Goal: Information Seeking & Learning: Learn about a topic

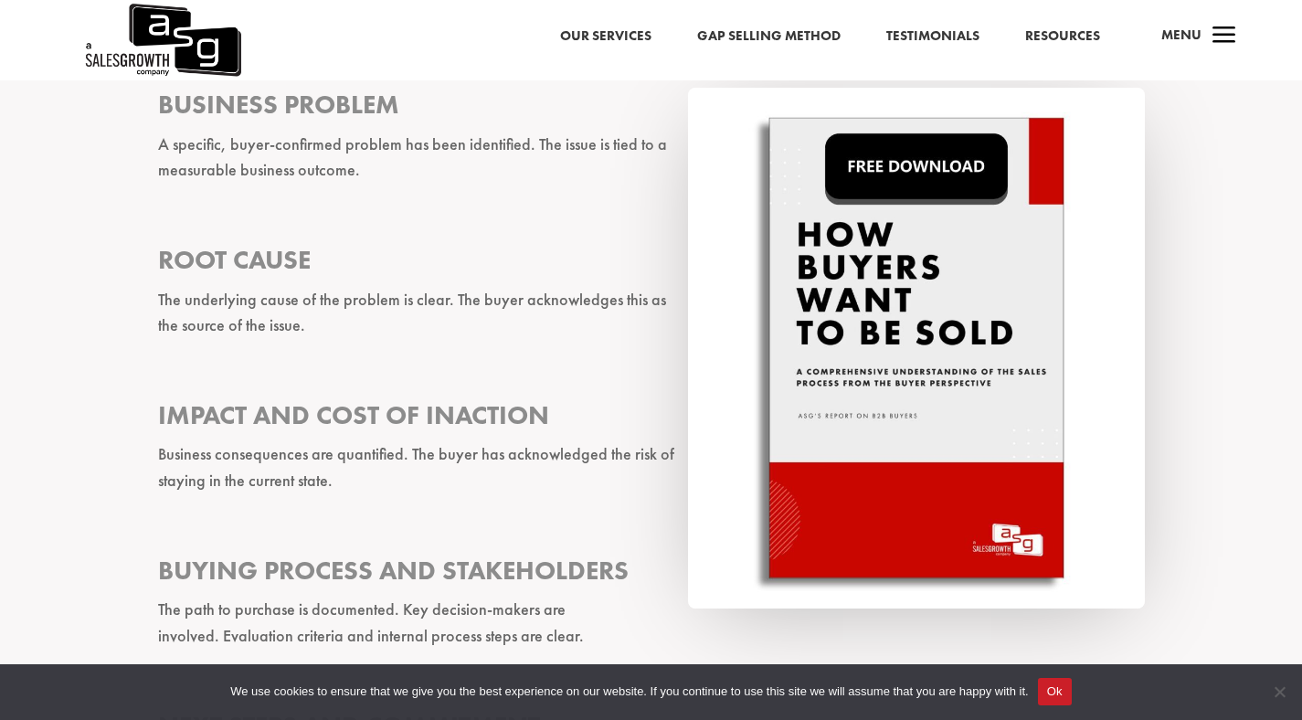
scroll to position [1272, 0]
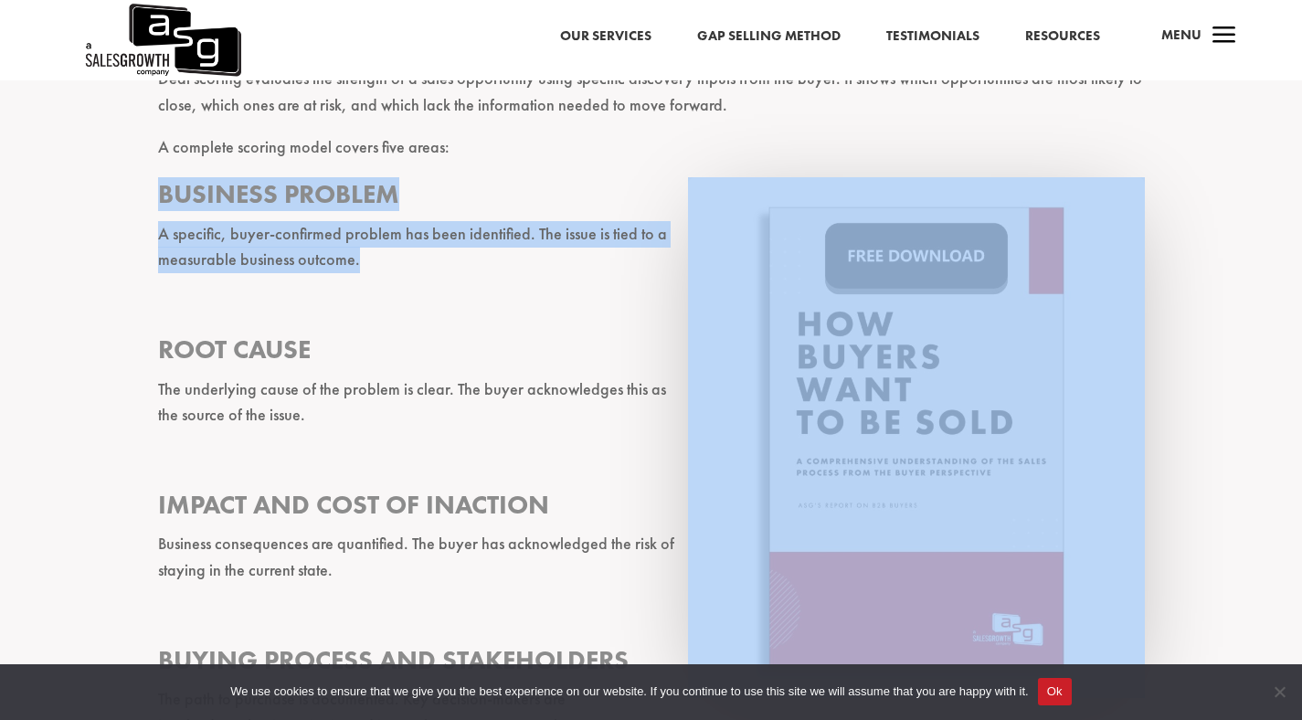
drag, startPoint x: 159, startPoint y: 194, endPoint x: 334, endPoint y: 281, distance: 195.3
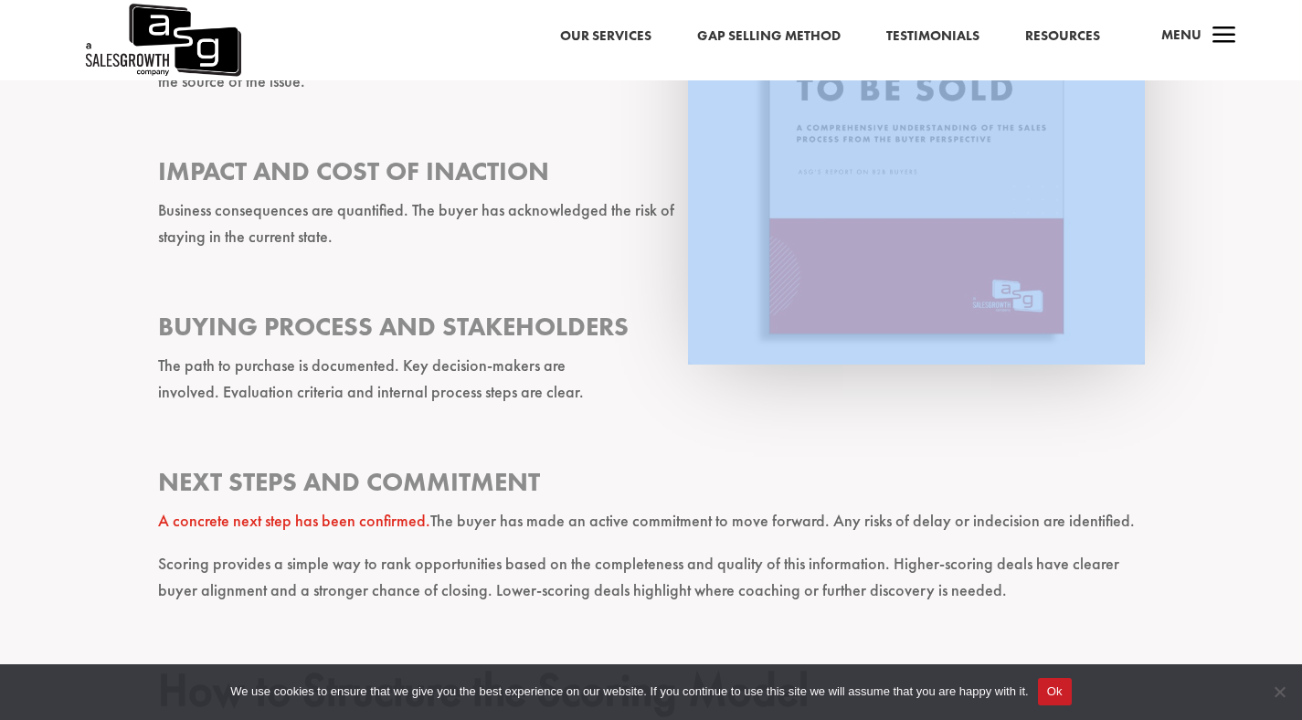
scroll to position [1666, 0]
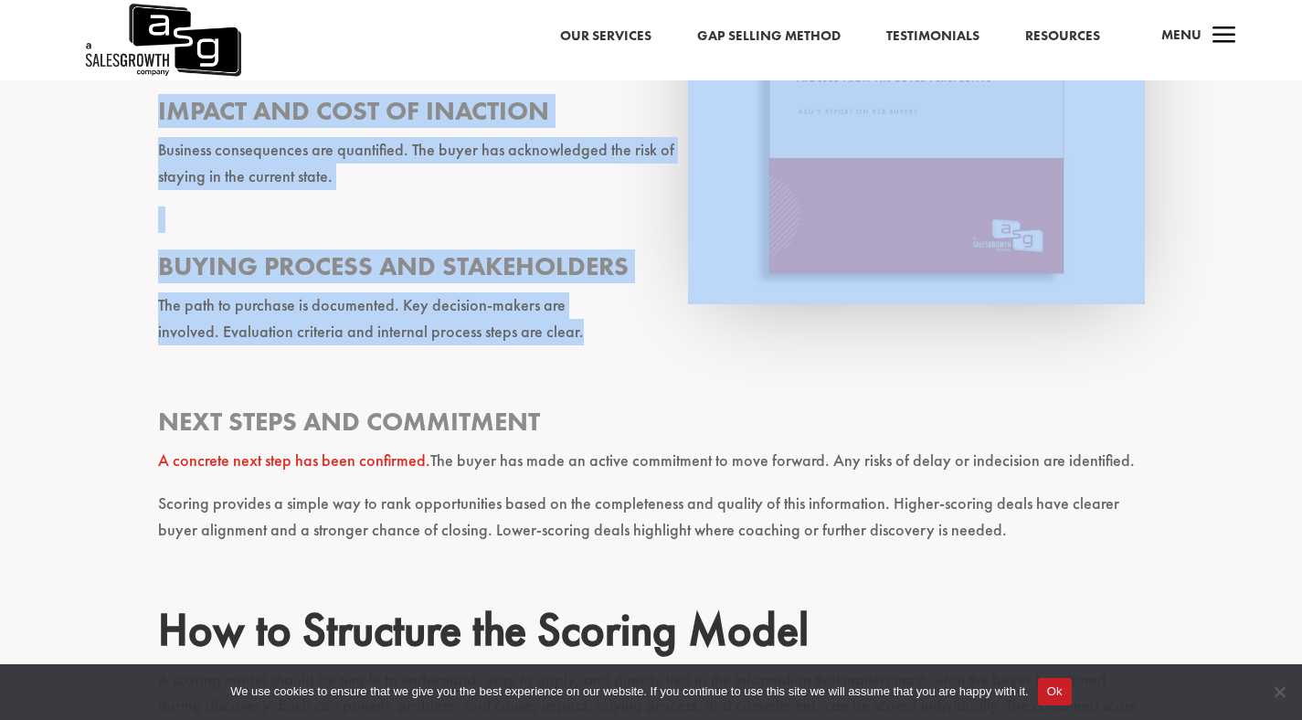
click at [574, 332] on p "The path to purchase is documented. Key decision-makers are involved. Evaluatio…" at bounding box center [651, 326] width 987 height 69
copy div "Business Problem A specific, buyer-confirmed problem has been identified. The i…"
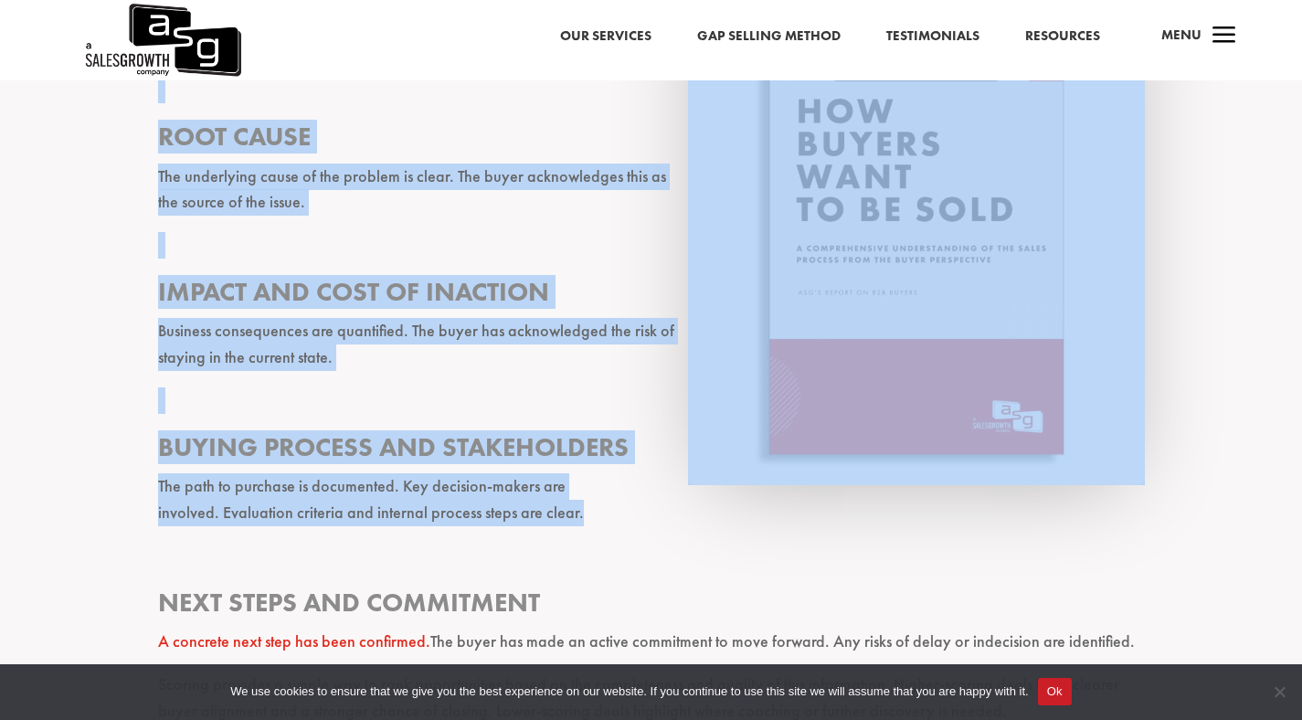
scroll to position [1425, 0]
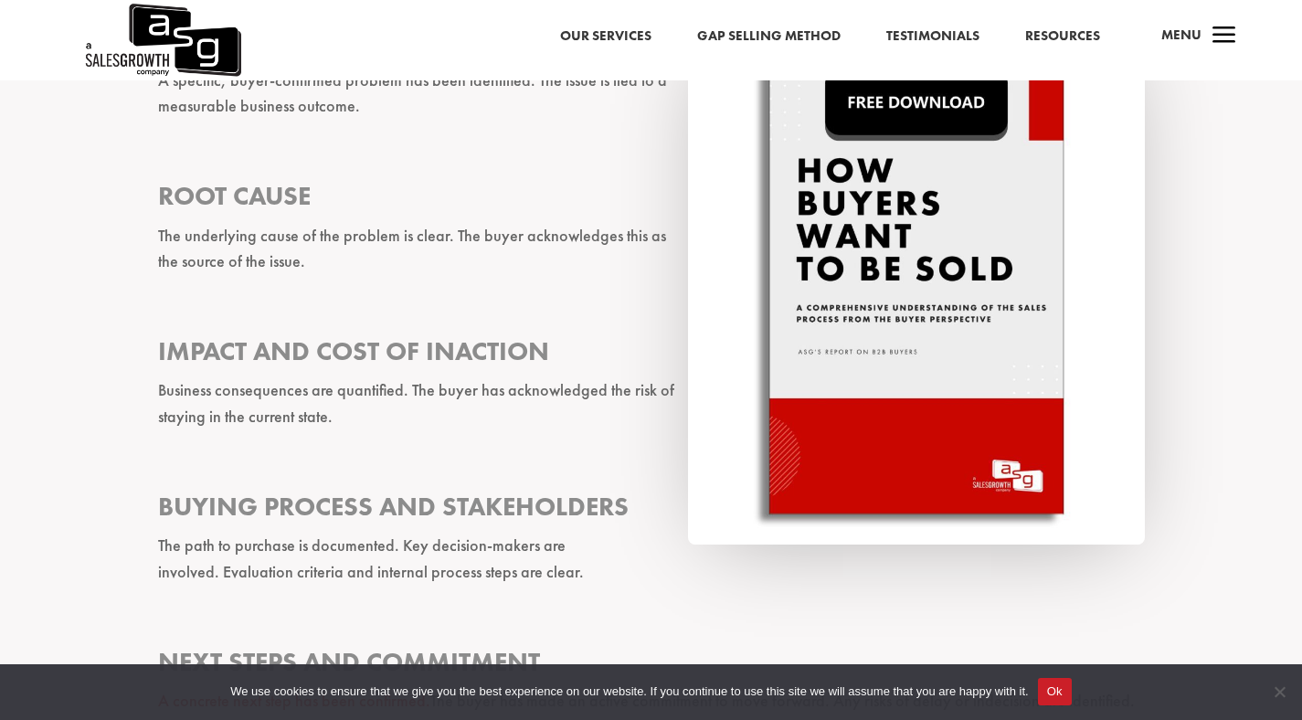
click at [417, 260] on p "The underlying cause of the problem is clear. The buyer acknowledges this as th…" at bounding box center [651, 257] width 987 height 69
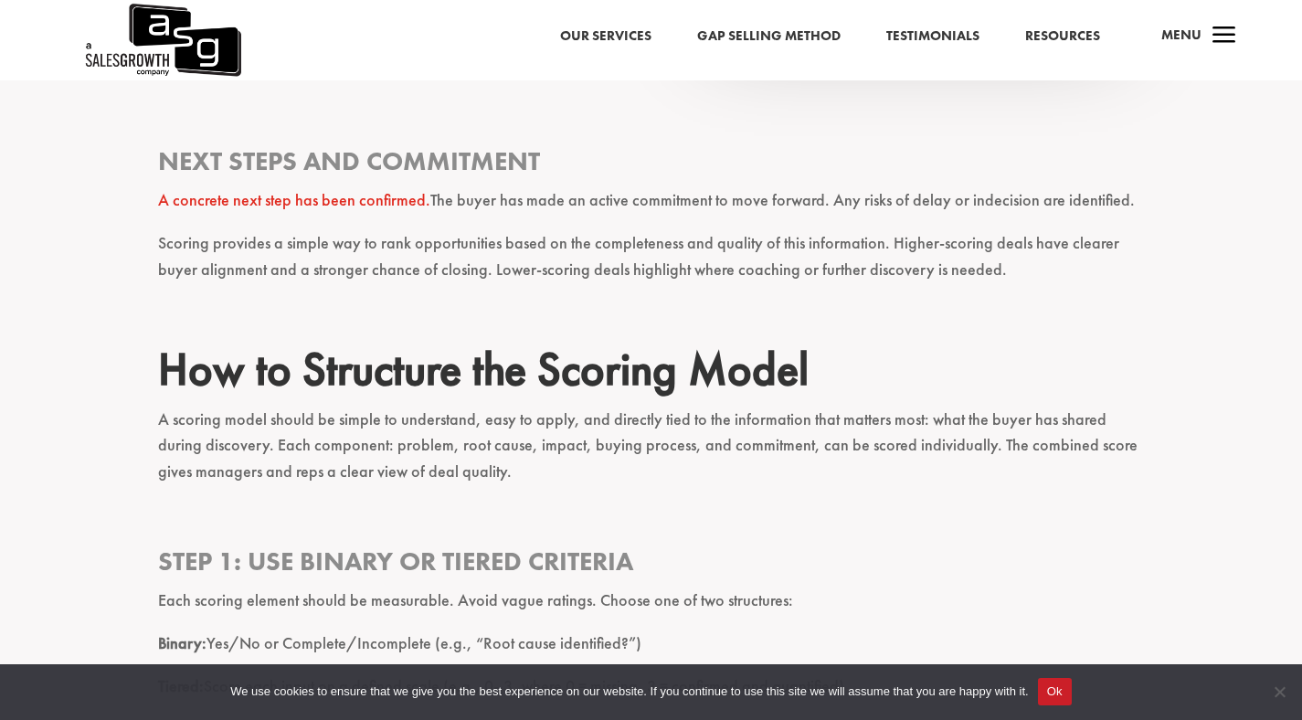
scroll to position [1928, 0]
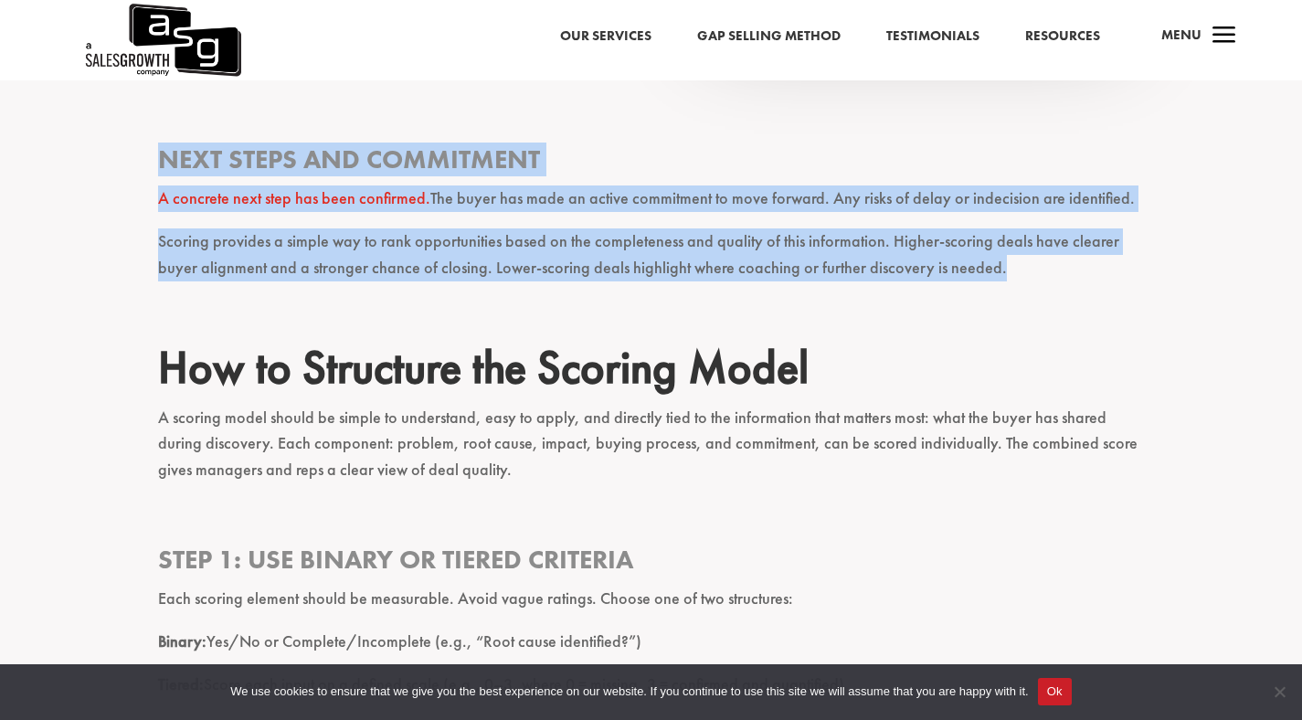
drag, startPoint x: 1014, startPoint y: 276, endPoint x: 154, endPoint y: 157, distance: 868.0
copy div "Next Steps and Commitment A concrete next step has been confirmed. The buyer ha…"
